Goal: Transaction & Acquisition: Purchase product/service

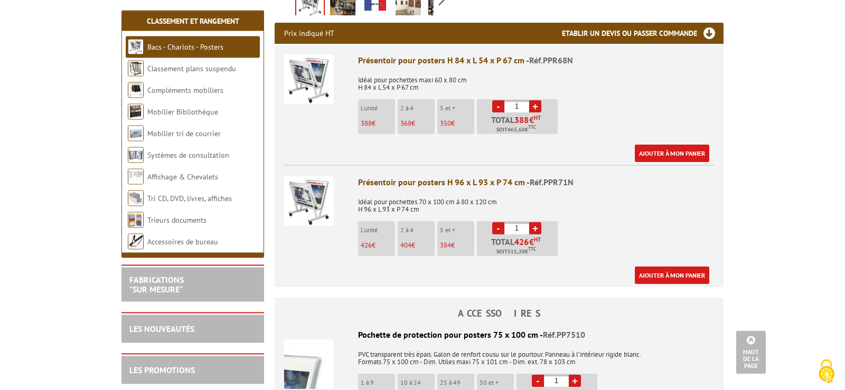
scroll to position [269, 0]
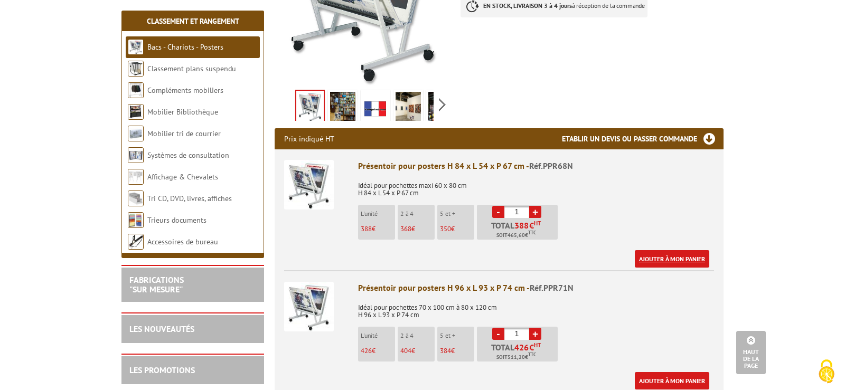
click at [676, 258] on link "Ajouter à mon panier" at bounding box center [672, 258] width 74 height 17
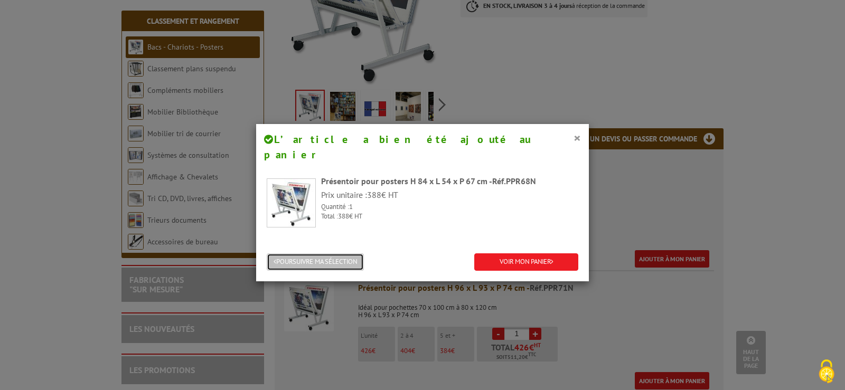
click at [306, 253] on button "POURSUIVRE MA SÉLECTION" at bounding box center [315, 261] width 97 height 17
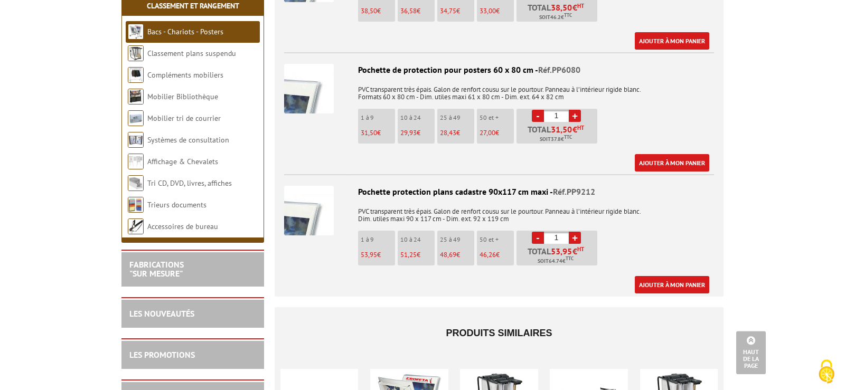
scroll to position [754, 0]
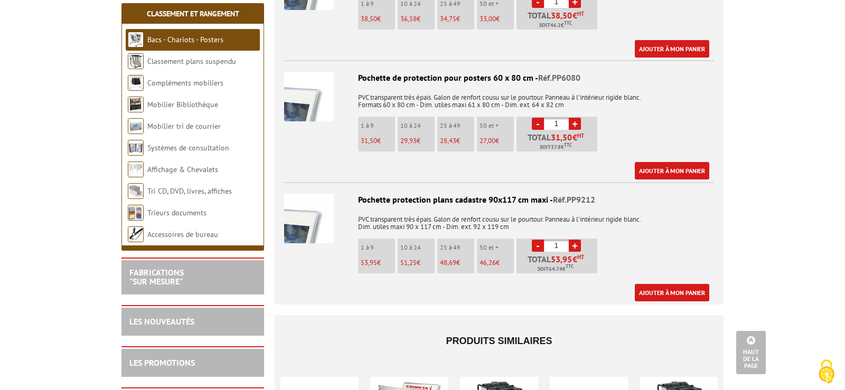
drag, startPoint x: 453, startPoint y: 143, endPoint x: 532, endPoint y: 127, distance: 80.2
click at [457, 142] on p "28,43 €" at bounding box center [457, 140] width 34 height 7
drag, startPoint x: 374, startPoint y: 137, endPoint x: 408, endPoint y: 139, distance: 33.4
click at [375, 137] on span "31,50" at bounding box center [369, 140] width 16 height 9
click at [578, 122] on link "+" at bounding box center [575, 124] width 12 height 12
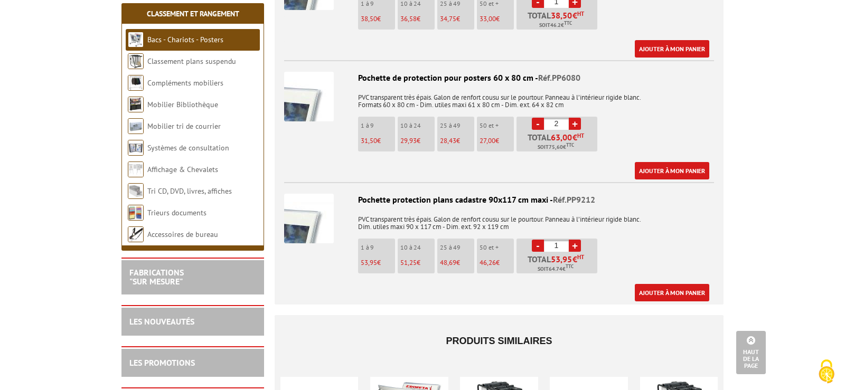
click at [578, 122] on link "+" at bounding box center [575, 124] width 12 height 12
click at [537, 122] on link "-" at bounding box center [538, 124] width 12 height 12
click at [579, 125] on link "+" at bounding box center [575, 124] width 12 height 12
click at [578, 122] on link "+" at bounding box center [575, 124] width 12 height 12
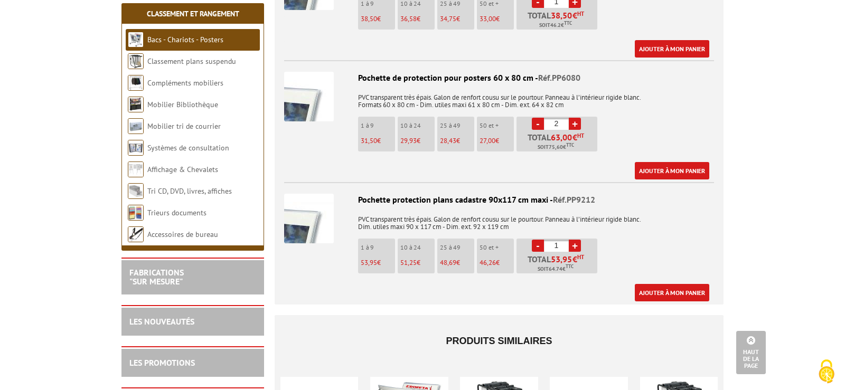
type input "3"
click at [691, 167] on link "Ajouter à mon panier" at bounding box center [672, 170] width 74 height 17
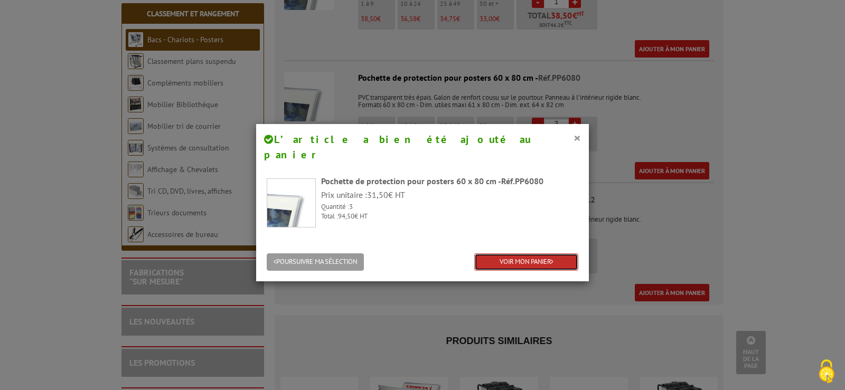
click at [514, 253] on link "VOIR MON PANIER" at bounding box center [526, 261] width 104 height 17
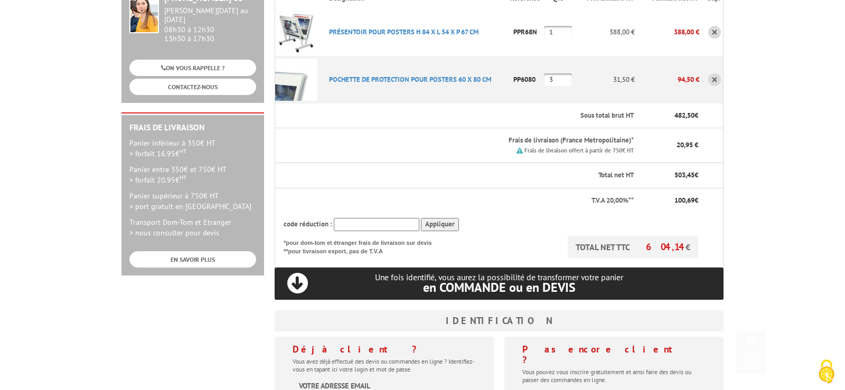
scroll to position [215, 0]
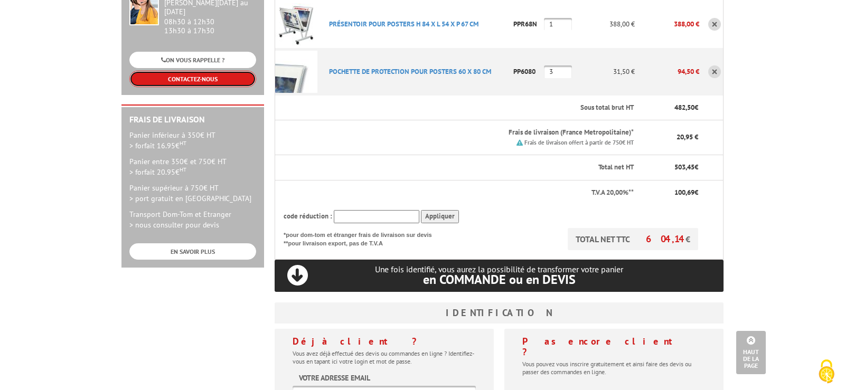
click at [192, 71] on link "CONTACTEZ-NOUS" at bounding box center [192, 79] width 127 height 16
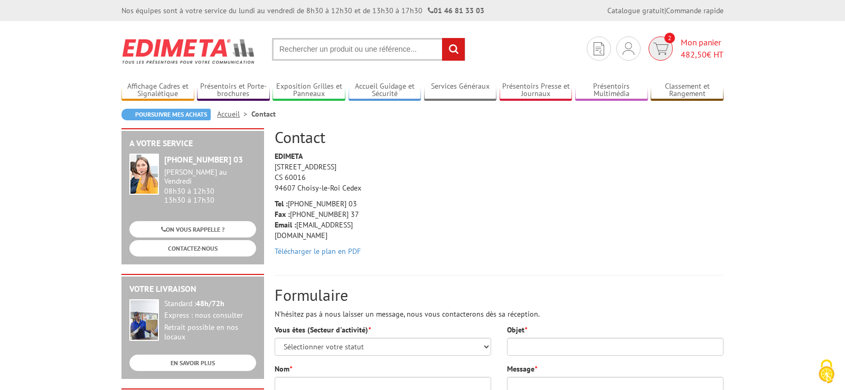
click at [660, 47] on img at bounding box center [660, 49] width 15 height 12
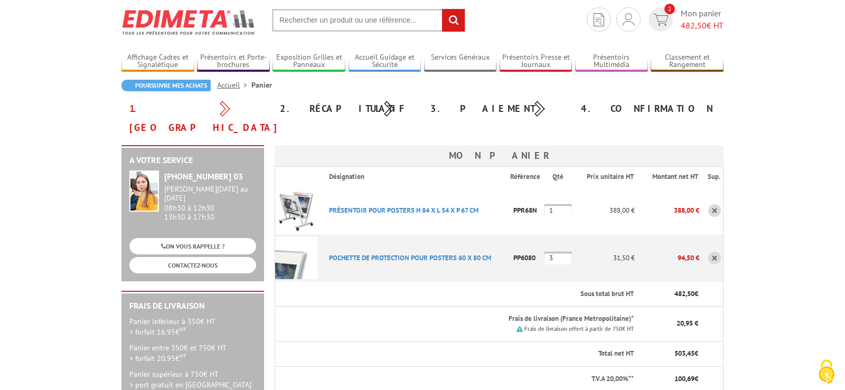
scroll to position [54, 0]
